Goal: Find specific page/section: Find specific page/section

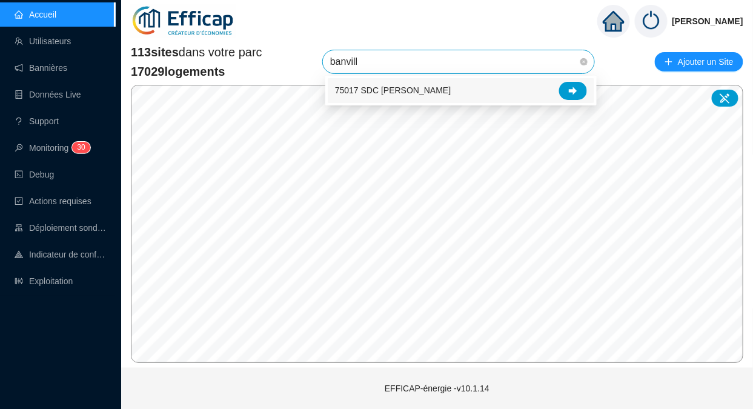
type input "banville"
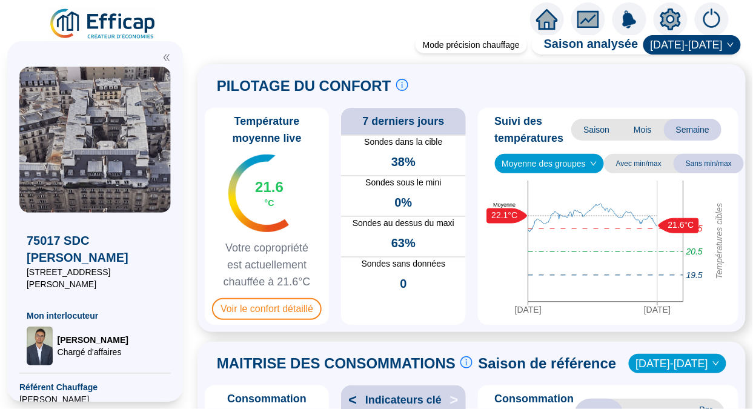
click at [277, 304] on span "Voir le confort détaillé" at bounding box center [267, 309] width 110 height 22
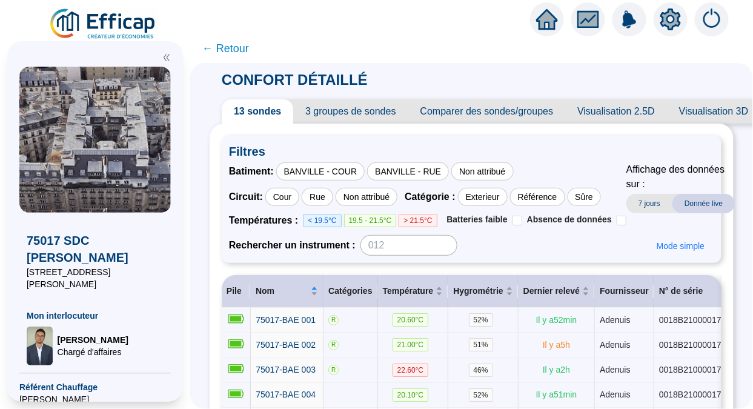
click at [359, 110] on span "3 groupes de sondes" at bounding box center [350, 111] width 115 height 24
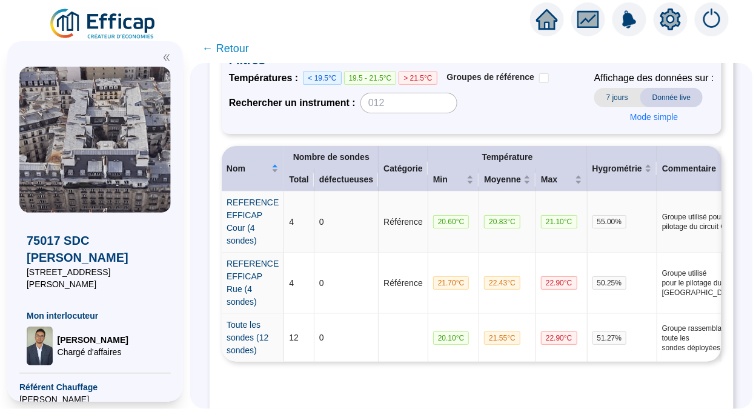
scroll to position [158, 0]
click at [237, 52] on span "← Retour" at bounding box center [225, 48] width 47 height 17
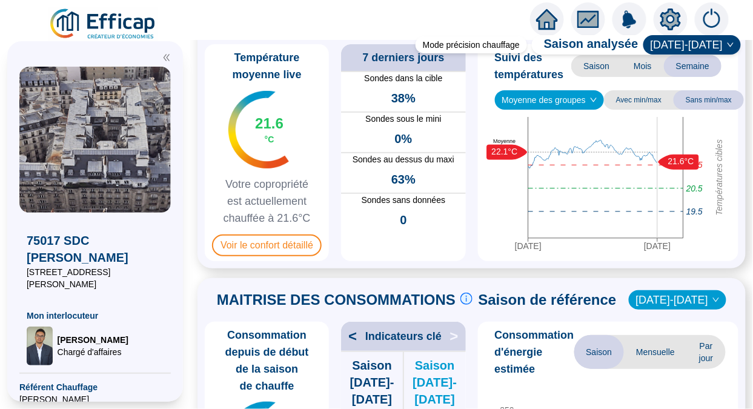
scroll to position [59, 0]
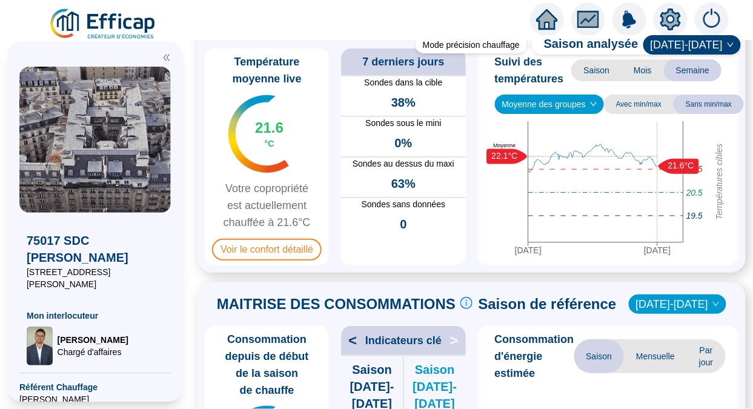
click at [288, 256] on span "Voir le confort détaillé" at bounding box center [267, 250] width 110 height 22
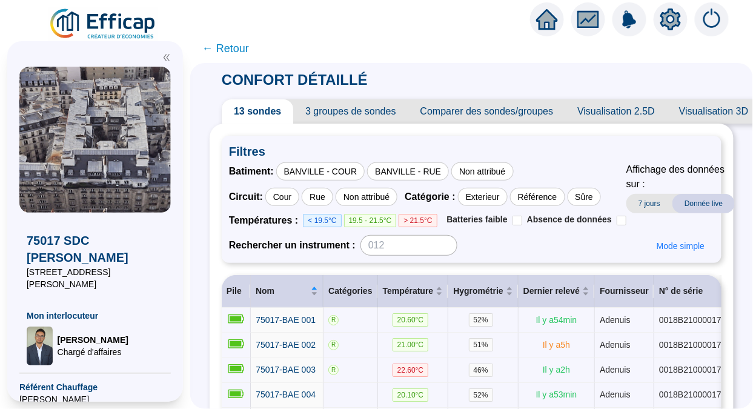
click at [372, 113] on span "3 groupes de sondes" at bounding box center [350, 111] width 115 height 24
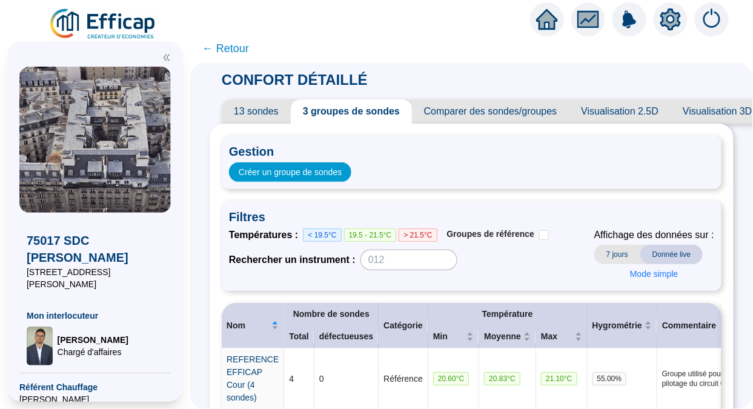
click at [268, 109] on span "13 sondes" at bounding box center [256, 111] width 69 height 24
